Goal: Information Seeking & Learning: Find specific page/section

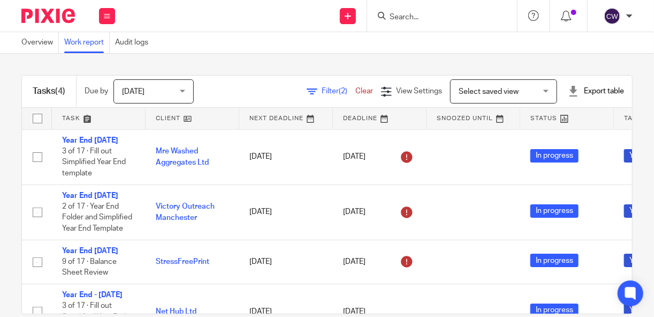
click at [32, 17] on img at bounding box center [48, 16] width 54 height 14
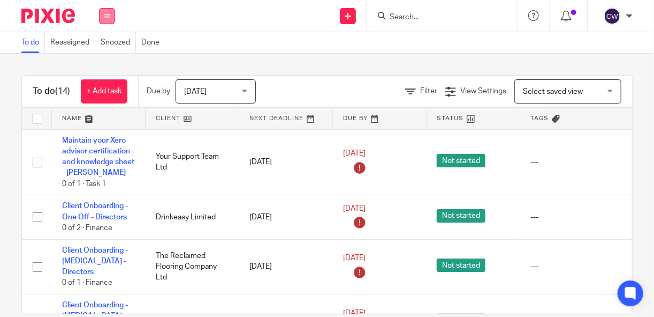
click at [104, 16] on icon at bounding box center [107, 16] width 6 height 6
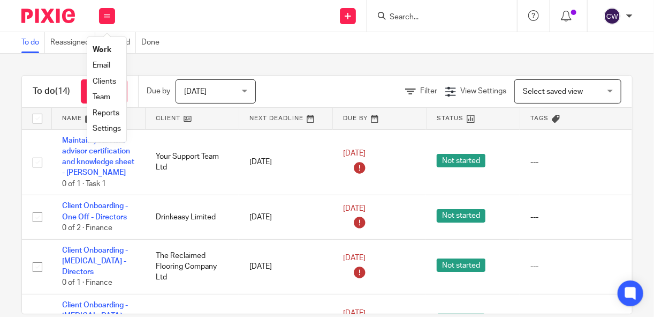
click at [109, 79] on link "Clients" at bounding box center [105, 81] width 24 height 7
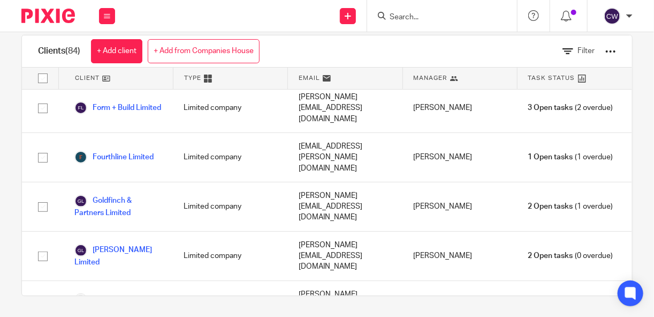
scroll to position [1275, 0]
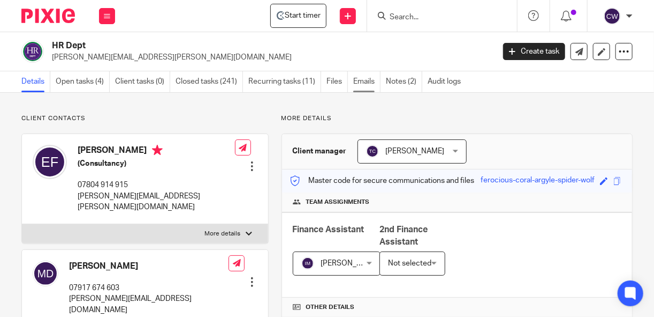
click at [361, 80] on link "Emails" at bounding box center [366, 81] width 27 height 21
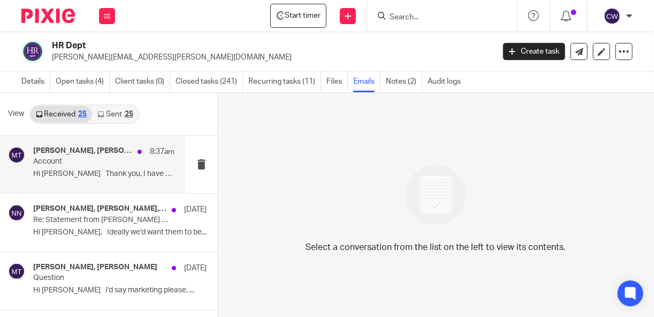
click at [78, 157] on p "Account" at bounding box center [89, 161] width 113 height 9
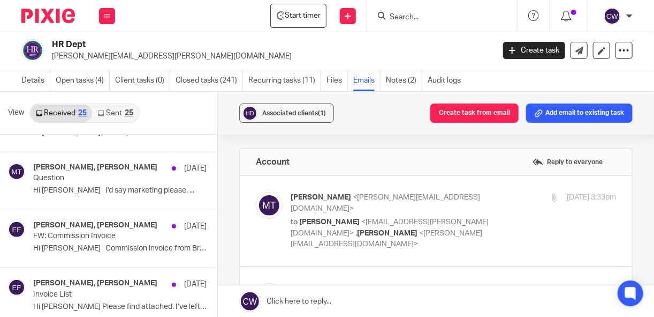
scroll to position [114, 0]
